Goal: Navigation & Orientation: Find specific page/section

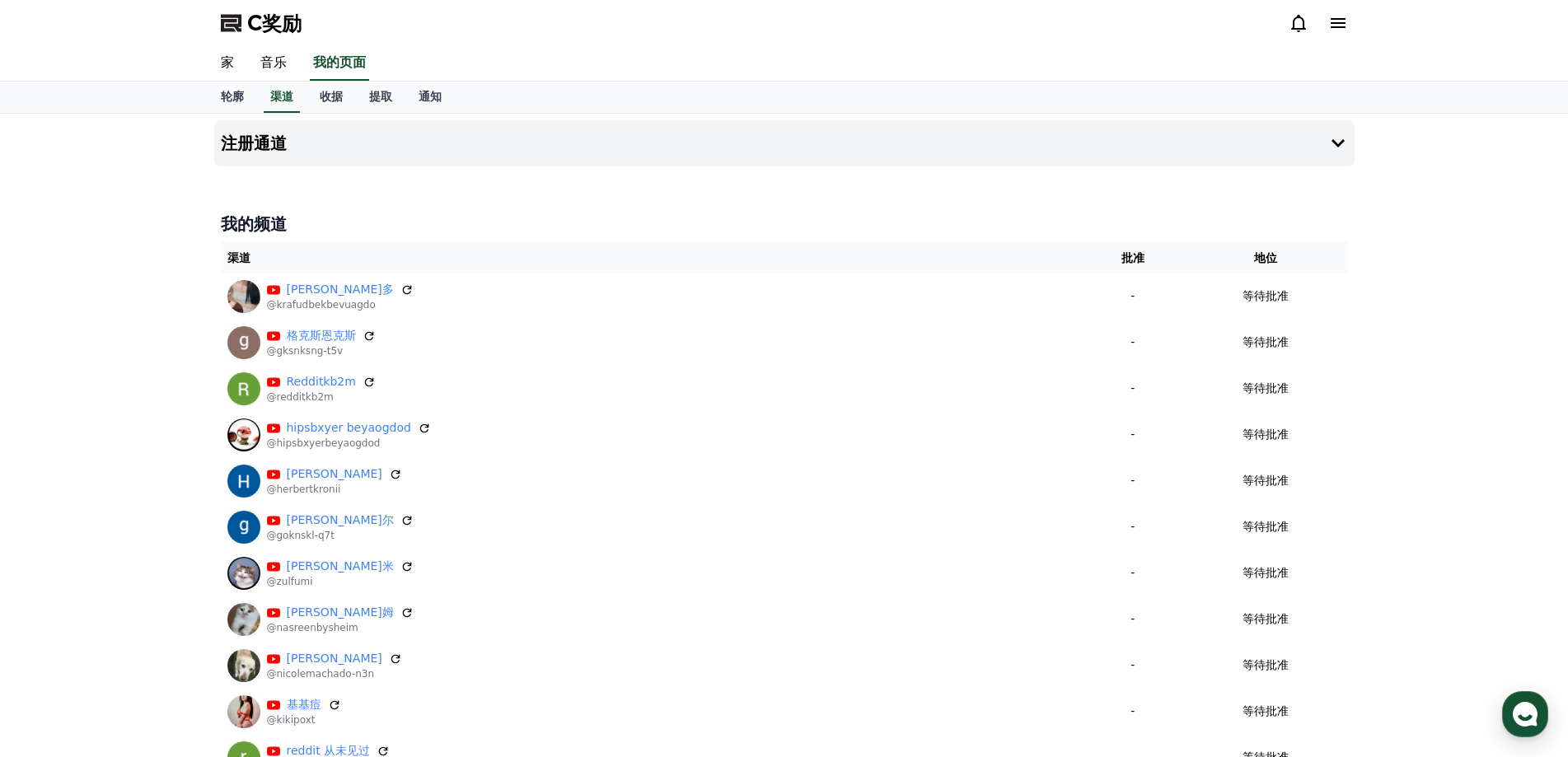
click at [1340, 29] on icon at bounding box center [1338, 23] width 20 height 20
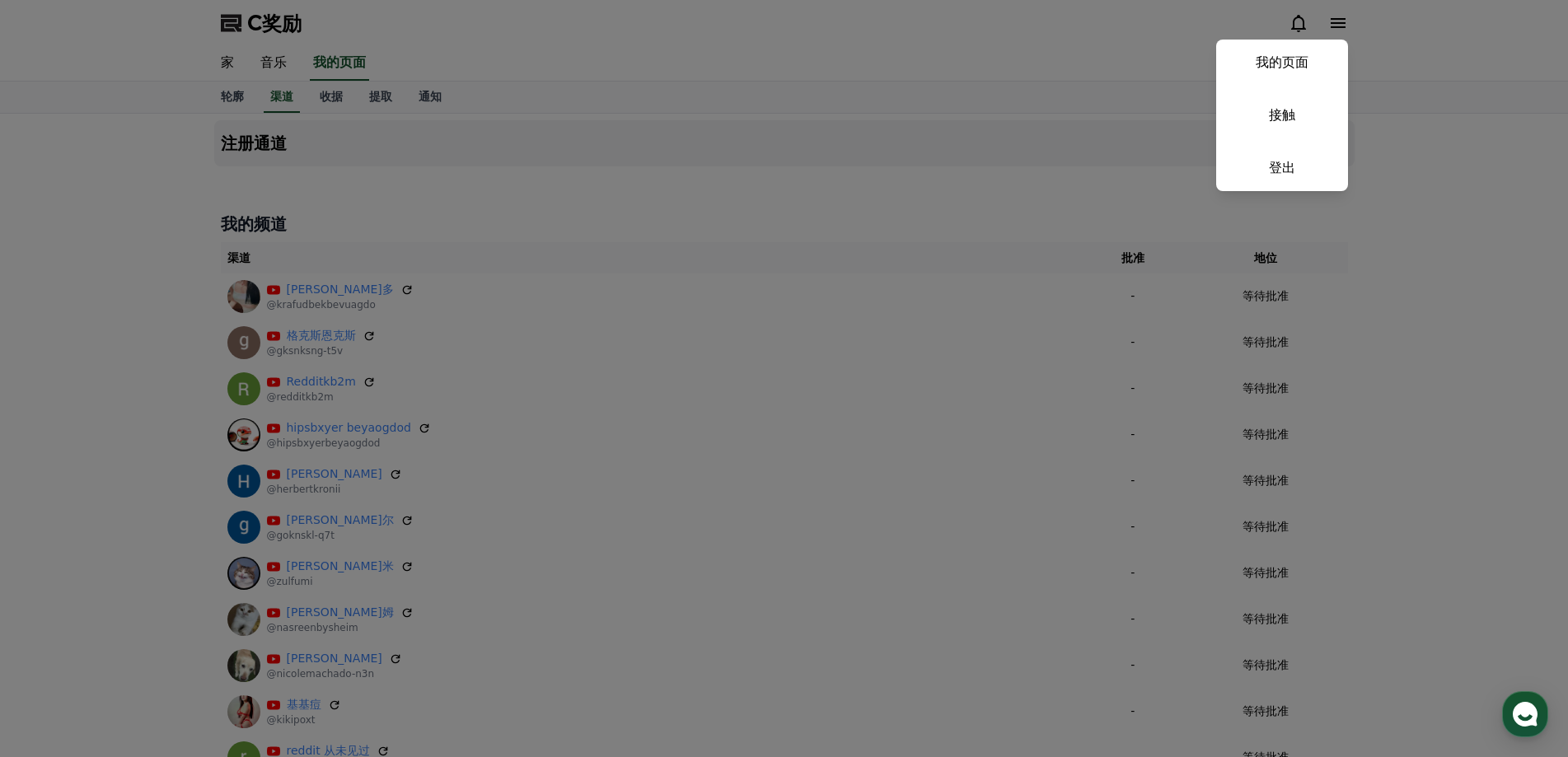
click at [1342, 21] on button "关闭" at bounding box center [784, 378] width 1568 height 757
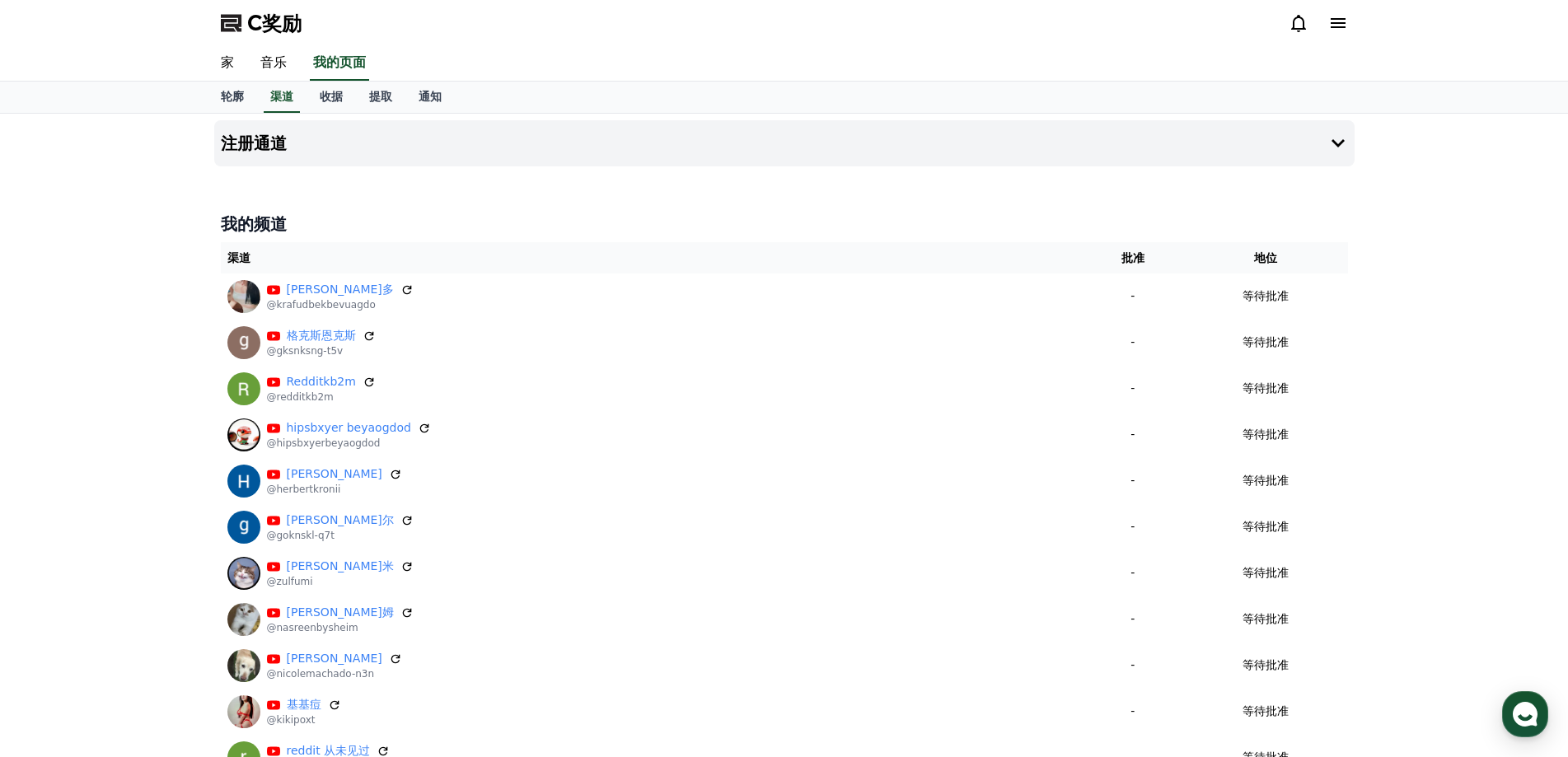
click at [267, 19] on font "C奖励" at bounding box center [273, 23] width 54 height 23
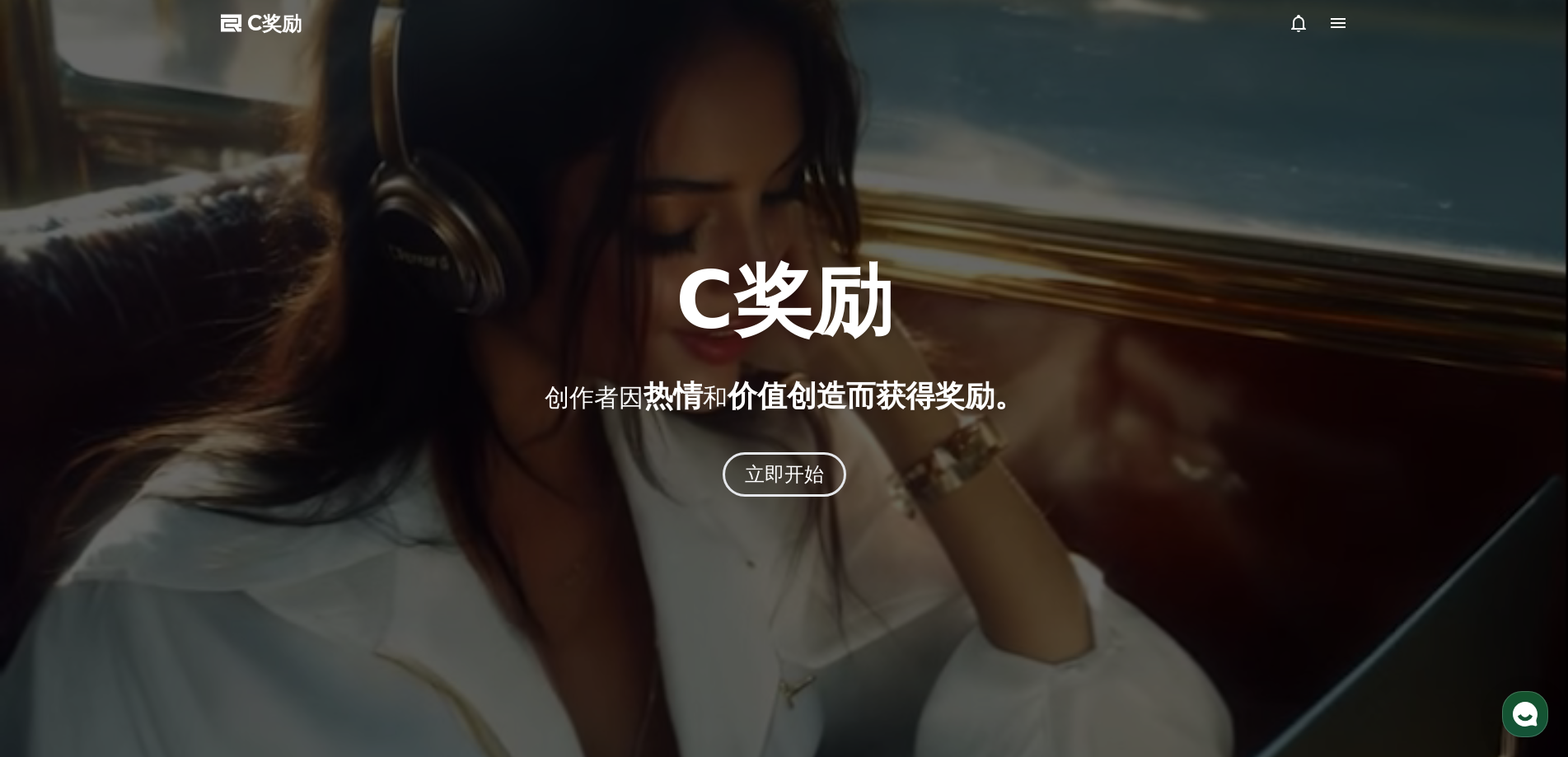
click at [1338, 17] on icon at bounding box center [1338, 23] width 20 height 20
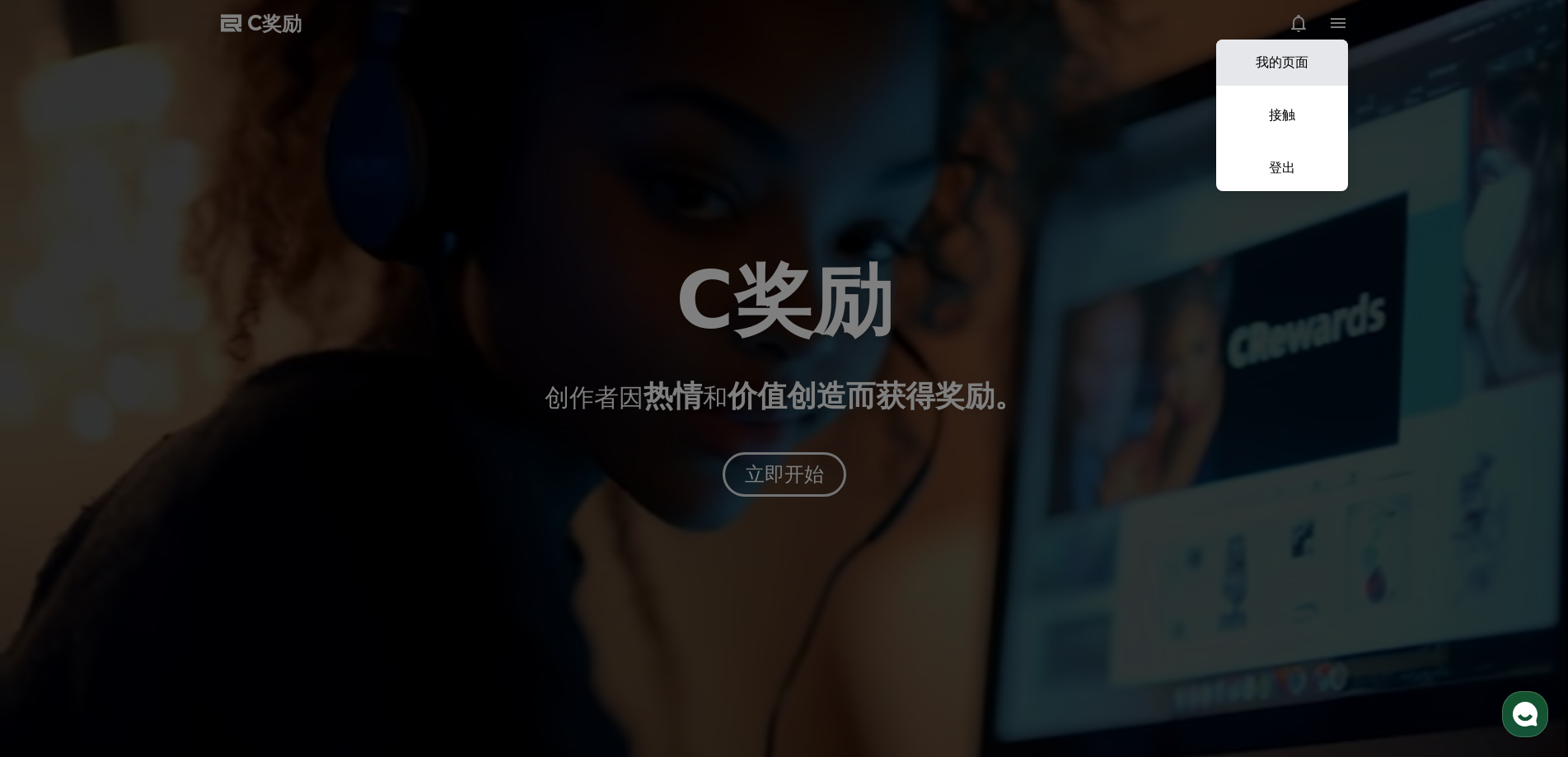
click at [1293, 59] on font "我的页面" at bounding box center [1283, 62] width 53 height 16
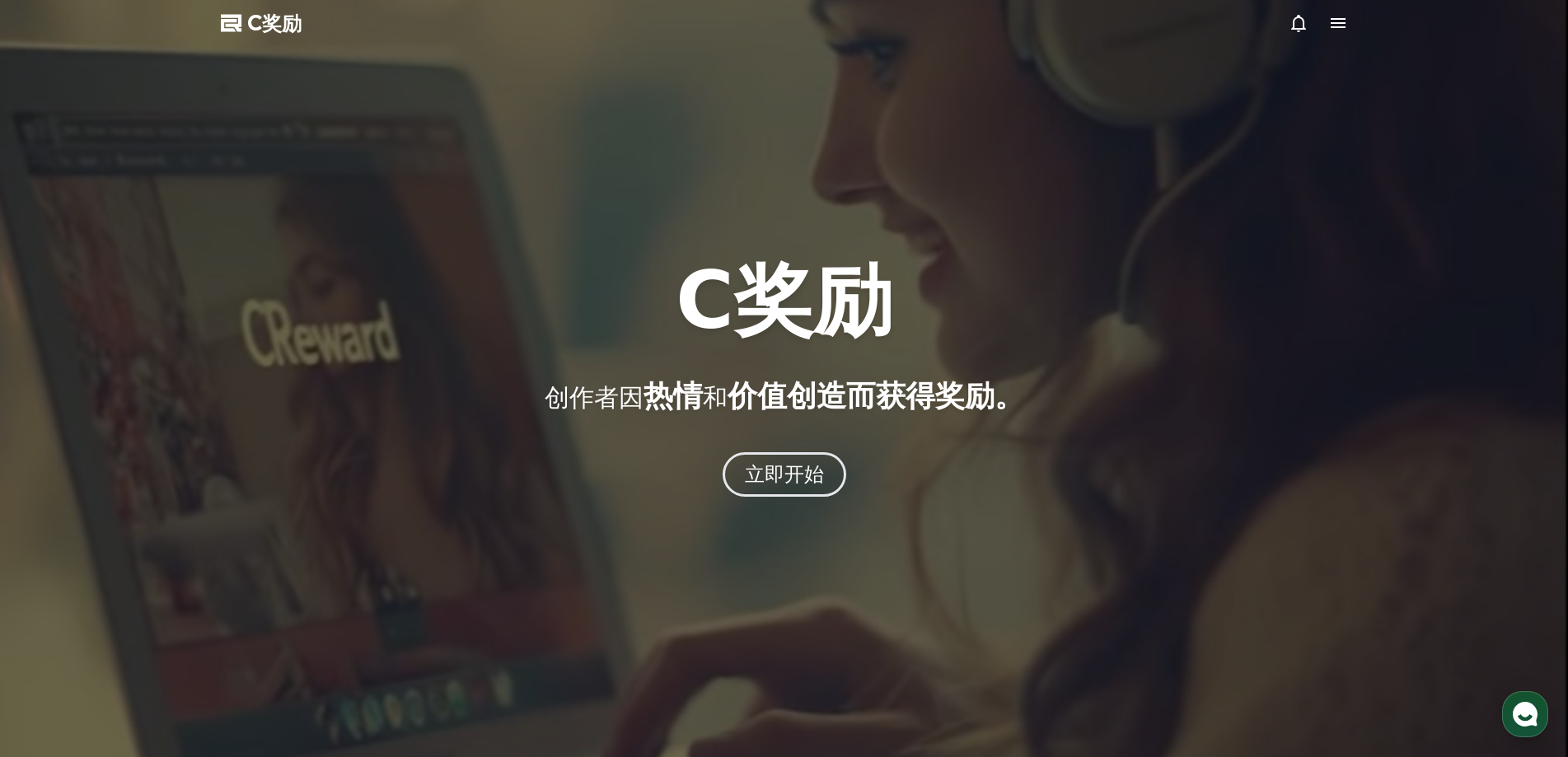
select select "**********"
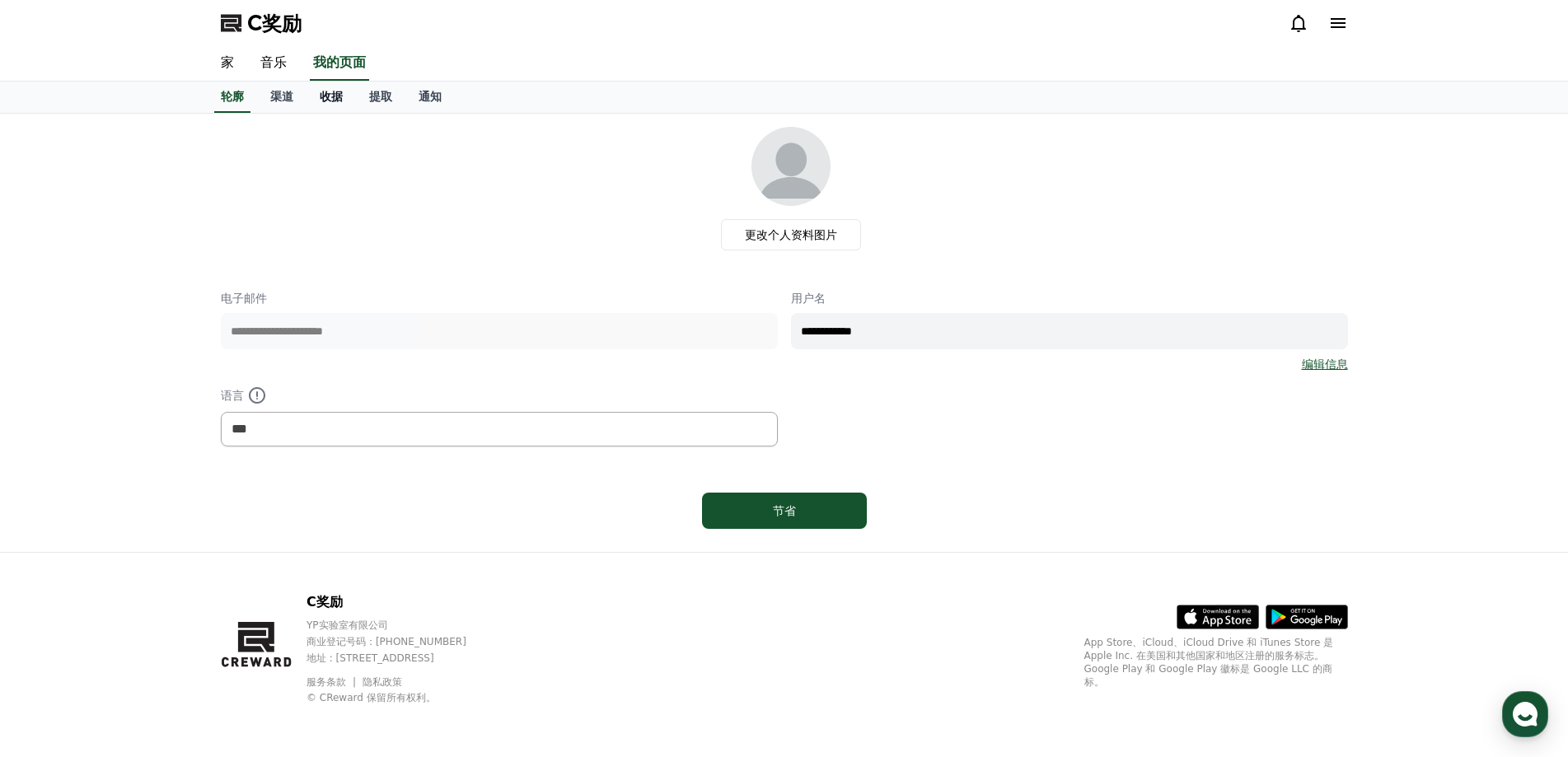
click at [327, 93] on font "收据" at bounding box center [331, 95] width 23 height 13
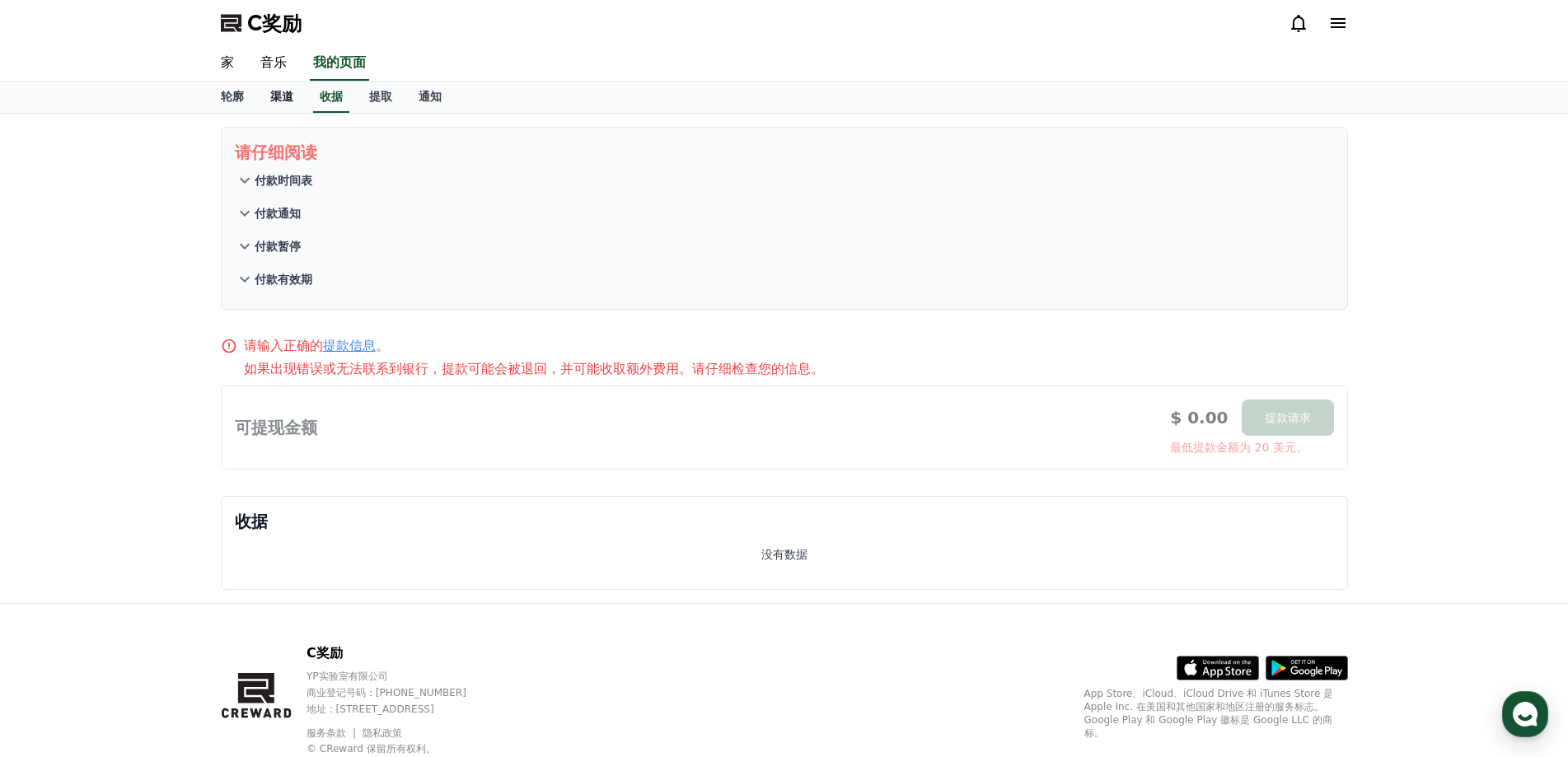
click at [306, 93] on link "渠道" at bounding box center [281, 97] width 49 height 31
